Goal: Task Accomplishment & Management: Use online tool/utility

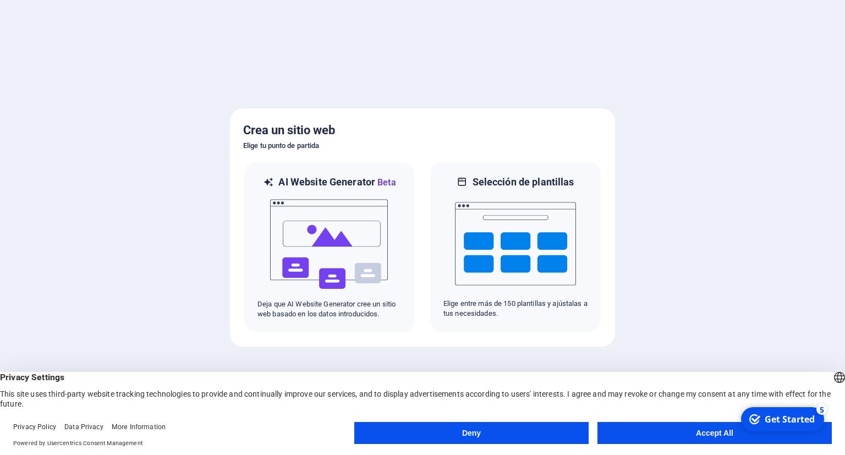
click at [704, 437] on appcues-checklist "Contextual help checklist present on screen" at bounding box center [728, 303] width 200 height 271
click at [703, 436] on button "Accept All" at bounding box center [714, 433] width 234 height 22
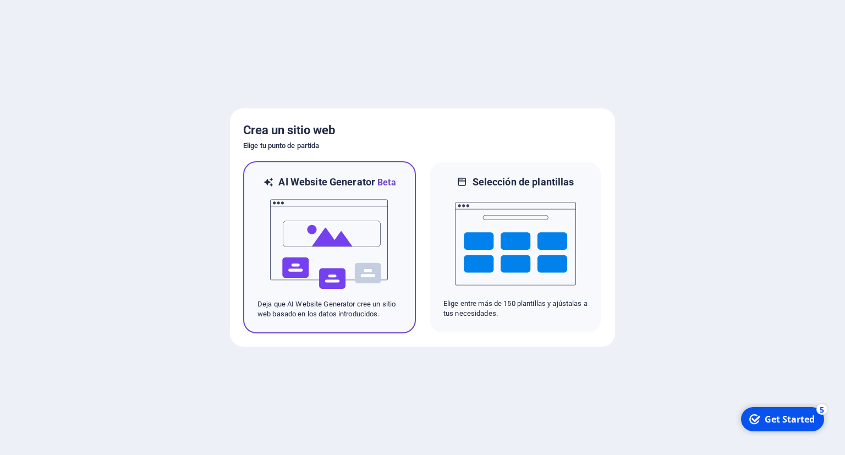
click at [329, 232] on img at bounding box center [329, 244] width 121 height 110
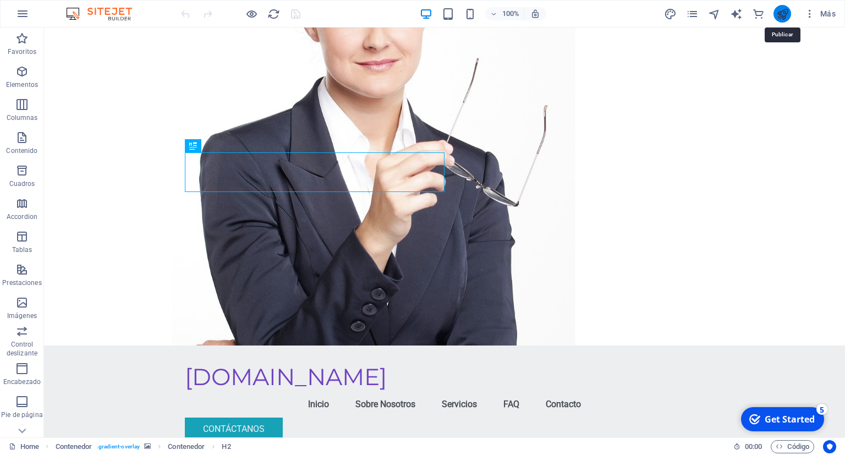
click at [0, 0] on icon "publish" at bounding box center [0, 0] width 0 height 0
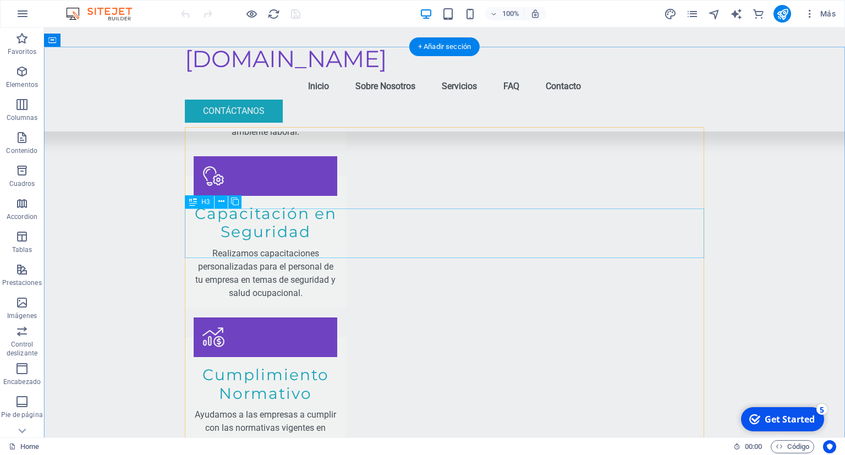
scroll to position [929, 0]
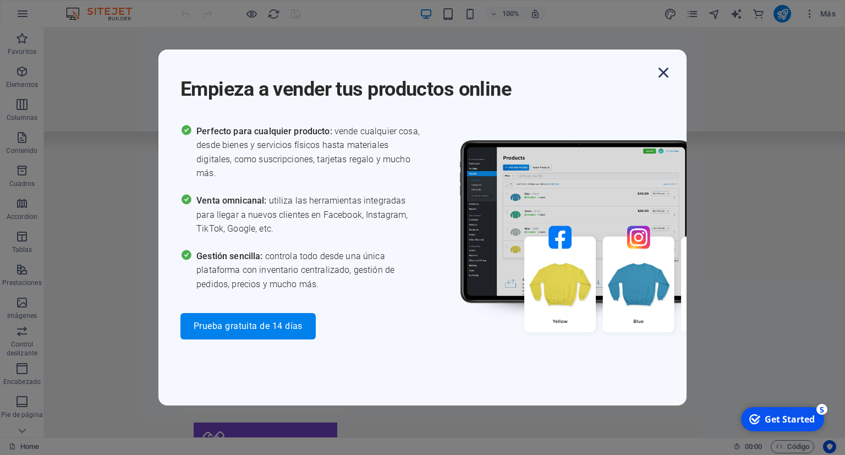
click at [659, 79] on icon "button" at bounding box center [663, 73] width 20 height 20
